Goal: Transaction & Acquisition: Purchase product/service

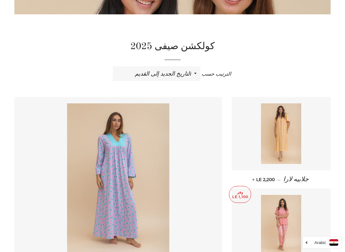
scroll to position [175, 0]
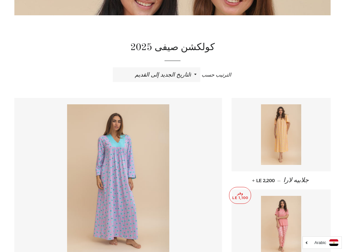
click at [279, 137] on img at bounding box center [281, 134] width 41 height 61
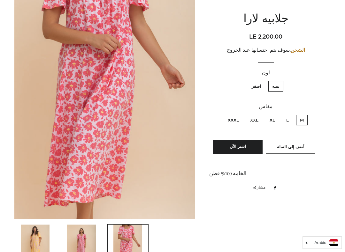
scroll to position [143, 0]
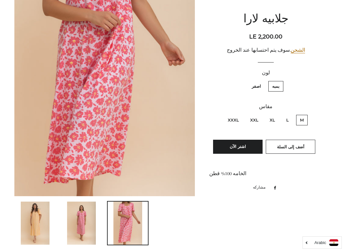
click at [35, 221] on img at bounding box center [35, 223] width 29 height 43
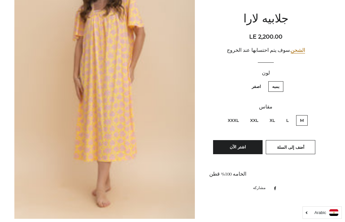
scroll to position [119, 0]
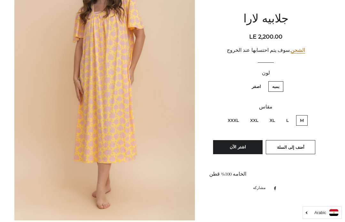
click at [239, 144] on button "اشتر الآن" at bounding box center [237, 147] width 49 height 14
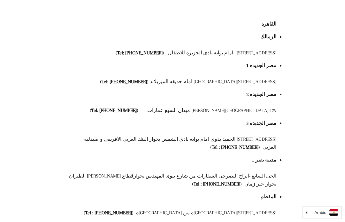
scroll to position [65, 0]
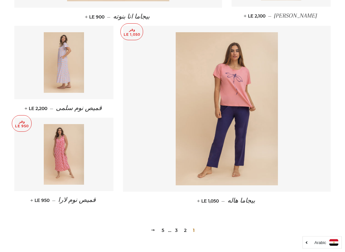
scroll to position [803, 0]
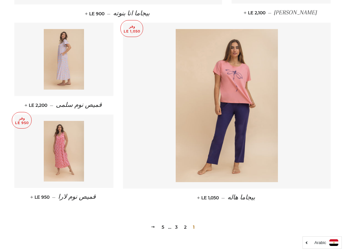
click at [54, 155] on img at bounding box center [64, 151] width 41 height 61
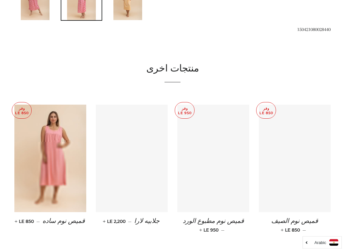
scroll to position [369, 0]
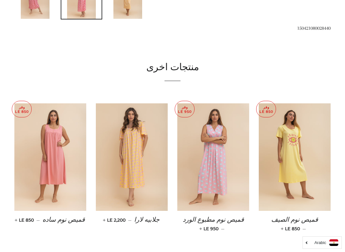
click at [198, 193] on img at bounding box center [213, 157] width 72 height 108
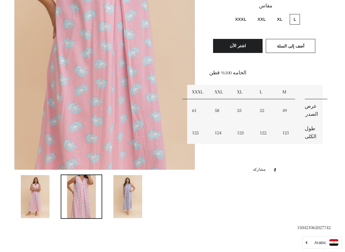
scroll to position [170, 0]
click at [121, 205] on img at bounding box center [127, 196] width 29 height 43
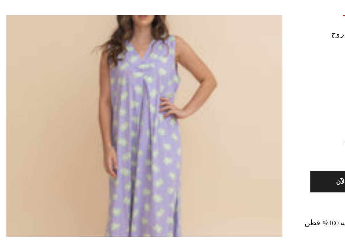
scroll to position [107, 0]
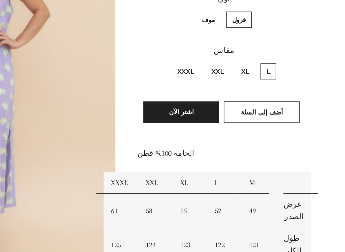
click at [273, 77] on label "XL" at bounding box center [279, 82] width 13 height 11
click at [284, 76] on input "XL" at bounding box center [284, 76] width 0 height 0
radio input "true"
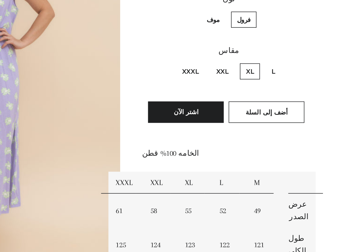
click at [247, 43] on label "موف" at bounding box center [255, 48] width 16 height 11
click at [261, 42] on input "موف" at bounding box center [261, 42] width 0 height 0
radio input "true"
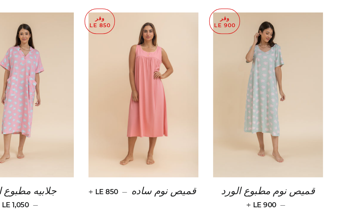
scroll to position [465, 0]
click at [259, 78] on img at bounding box center [295, 62] width 72 height 108
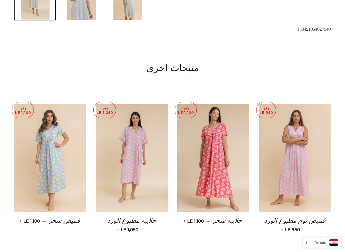
scroll to position [368, 0]
click at [213, 193] on img at bounding box center [213, 158] width 72 height 108
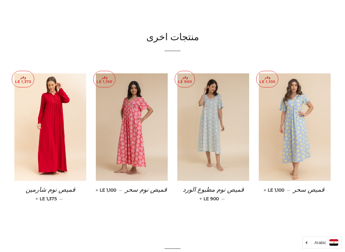
scroll to position [399, 0]
click at [298, 152] on img at bounding box center [295, 127] width 72 height 108
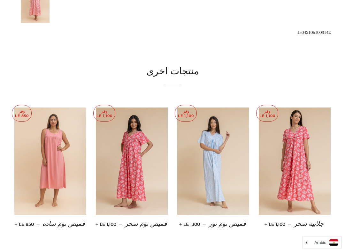
scroll to position [414, 0]
click at [200, 184] on img at bounding box center [213, 161] width 72 height 108
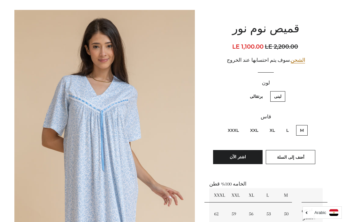
scroll to position [58, 0]
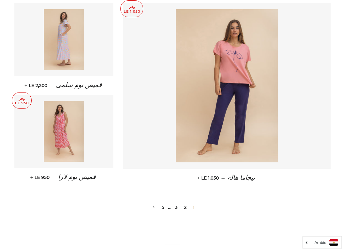
scroll to position [823, 0]
click at [41, 135] on link at bounding box center [63, 131] width 99 height 73
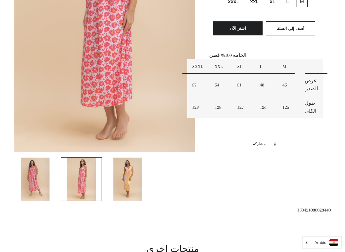
scroll to position [187, 0]
click at [121, 179] on img at bounding box center [127, 179] width 29 height 43
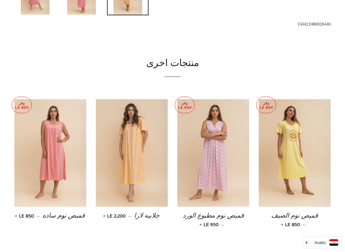
scroll to position [385, 0]
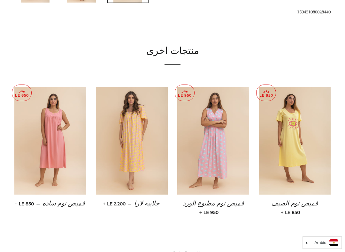
click at [212, 170] on img at bounding box center [213, 141] width 72 height 108
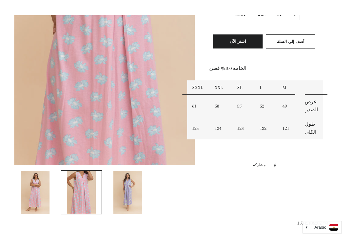
scroll to position [185, 0]
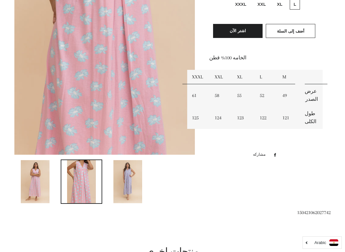
click at [125, 188] on img at bounding box center [127, 181] width 29 height 43
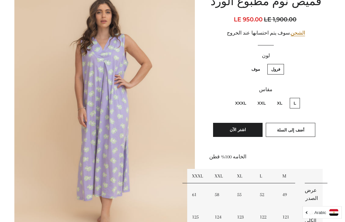
scroll to position [86, 0]
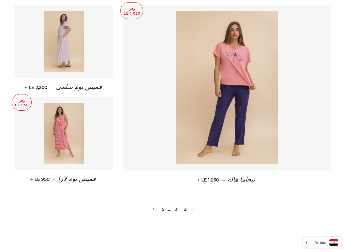
scroll to position [821, 0]
click at [39, 121] on link at bounding box center [63, 133] width 99 height 73
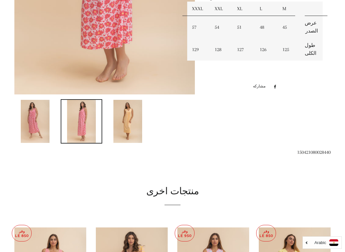
scroll to position [277, 0]
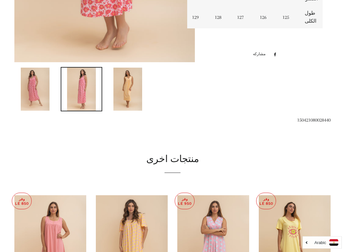
click at [127, 99] on img at bounding box center [127, 89] width 29 height 43
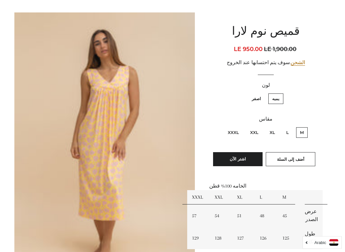
scroll to position [58, 0]
